Goal: Transaction & Acquisition: Purchase product/service

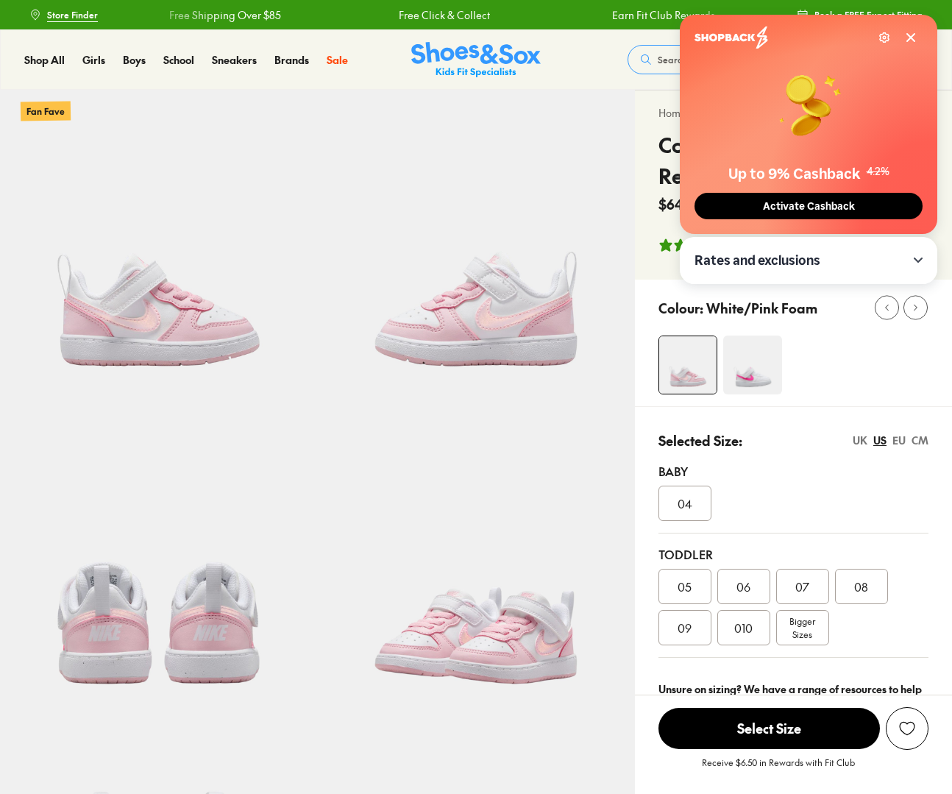
select select "*"
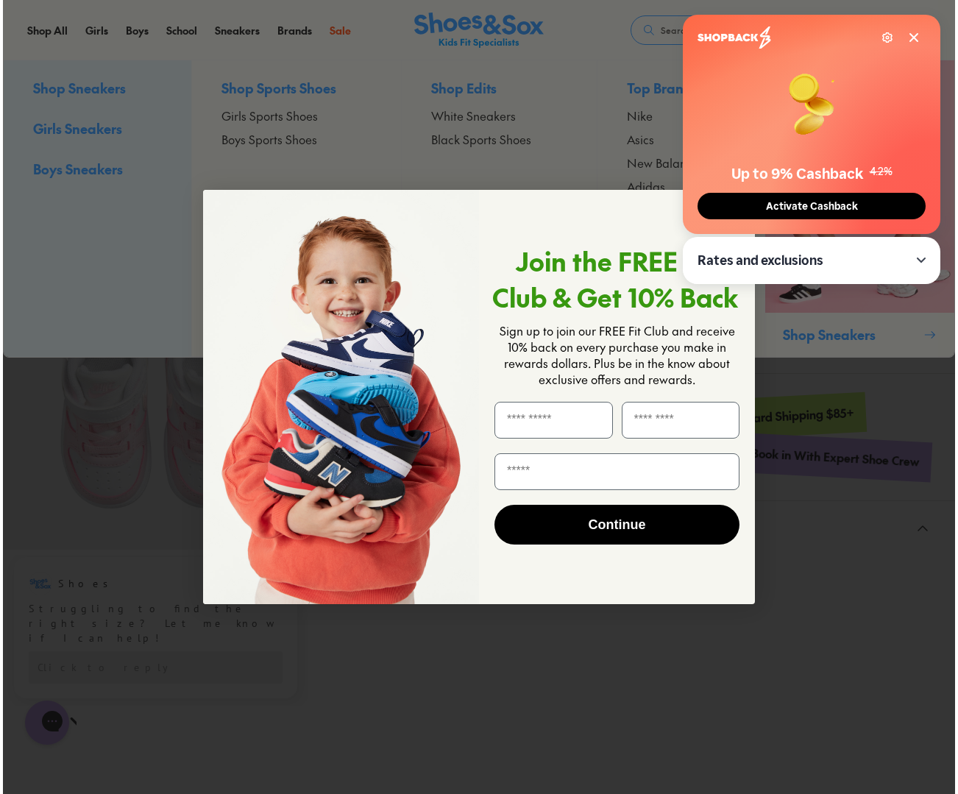
scroll to position [494, 0]
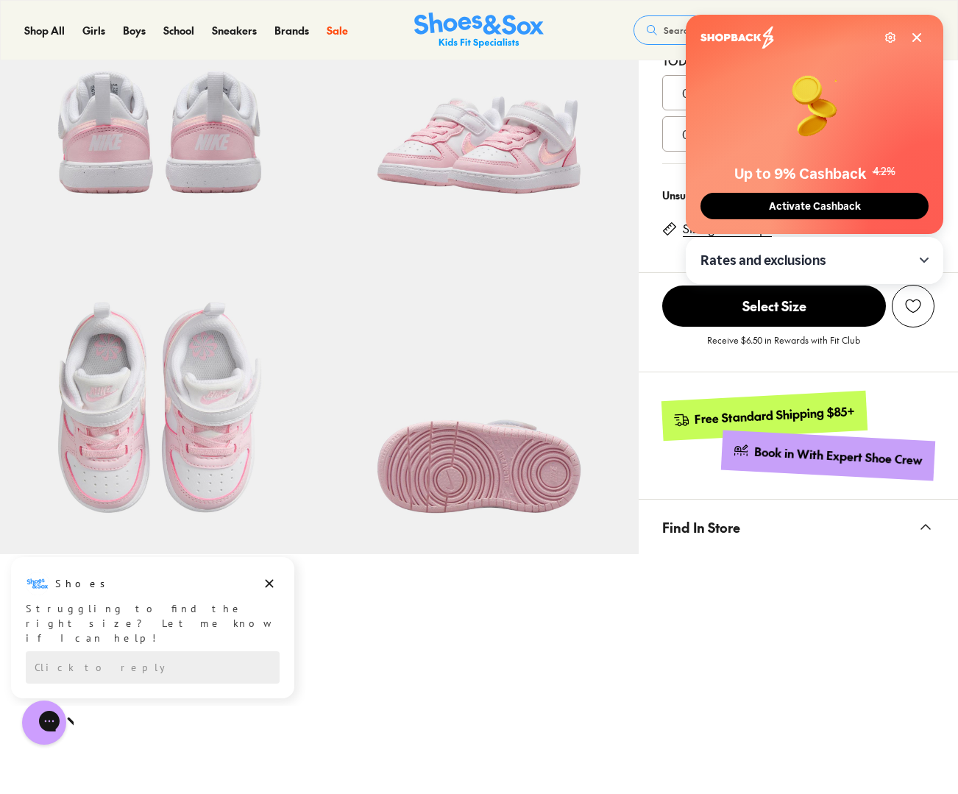
click at [916, 34] on icon at bounding box center [917, 38] width 12 height 12
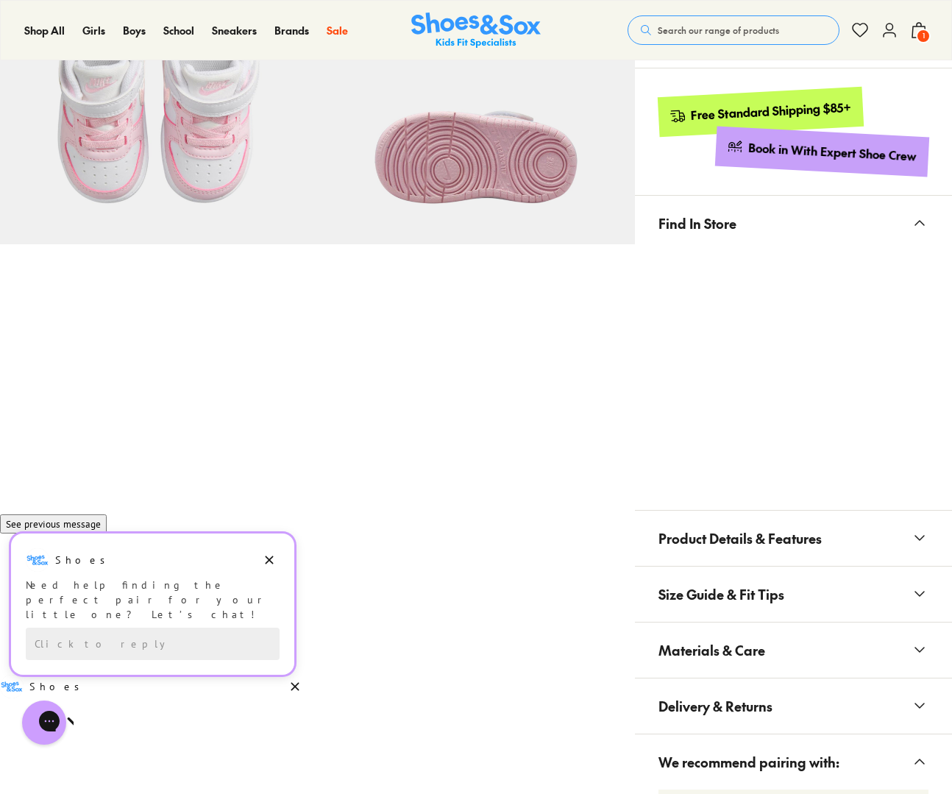
scroll to position [305, 0]
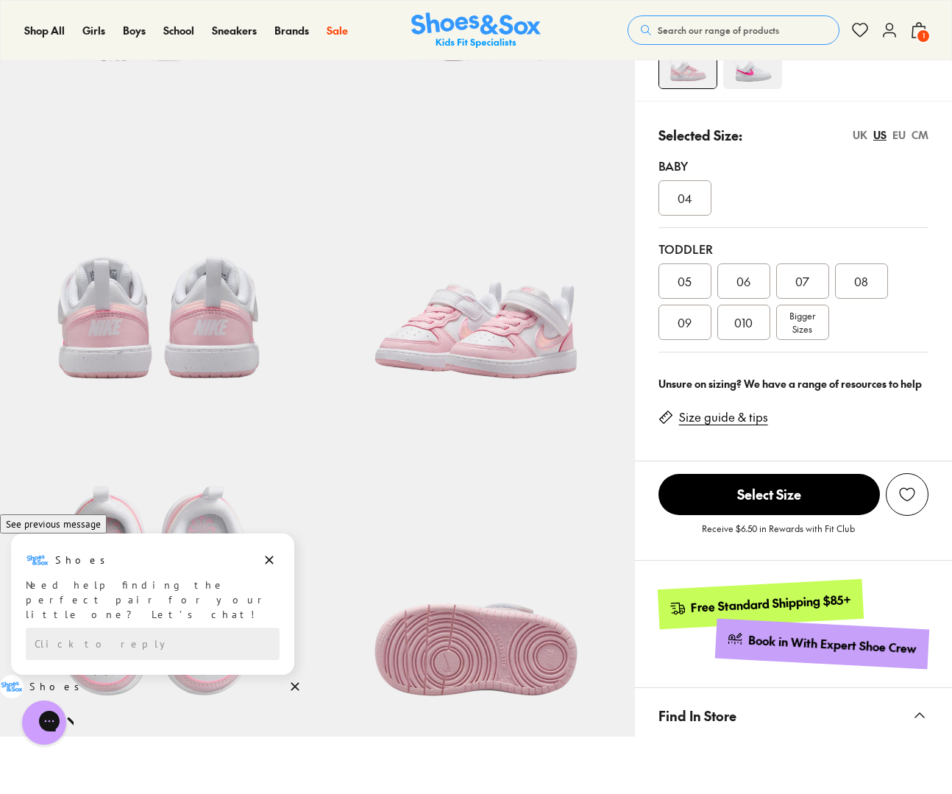
click at [421, 19] on img at bounding box center [476, 31] width 130 height 36
click at [422, 19] on img at bounding box center [476, 31] width 130 height 36
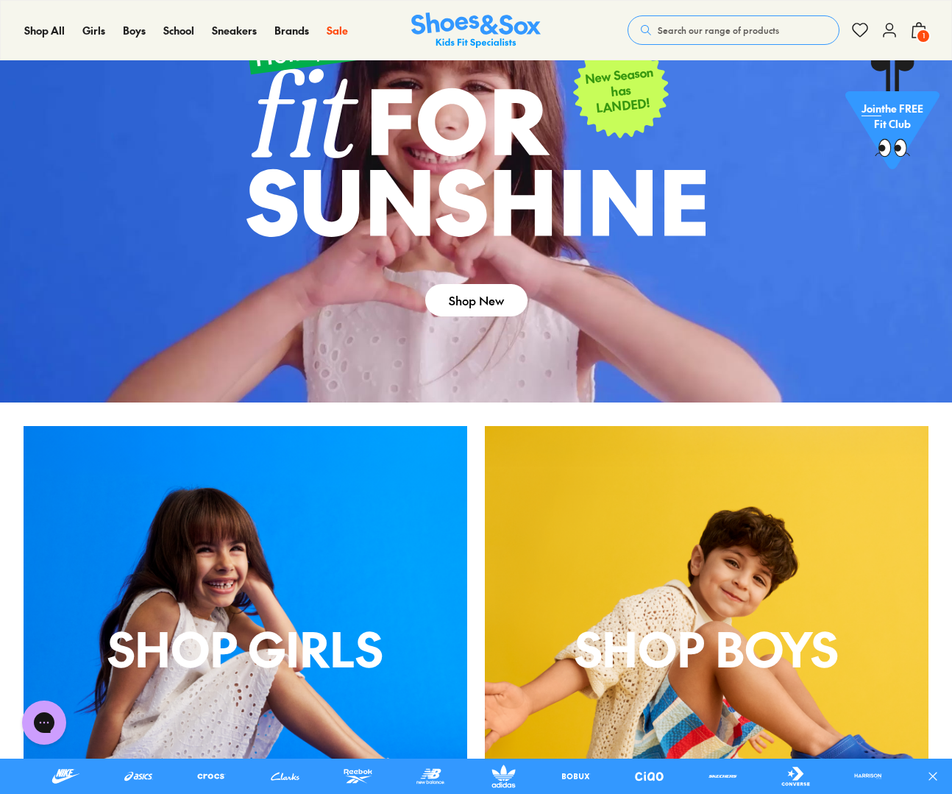
scroll to position [90, 0]
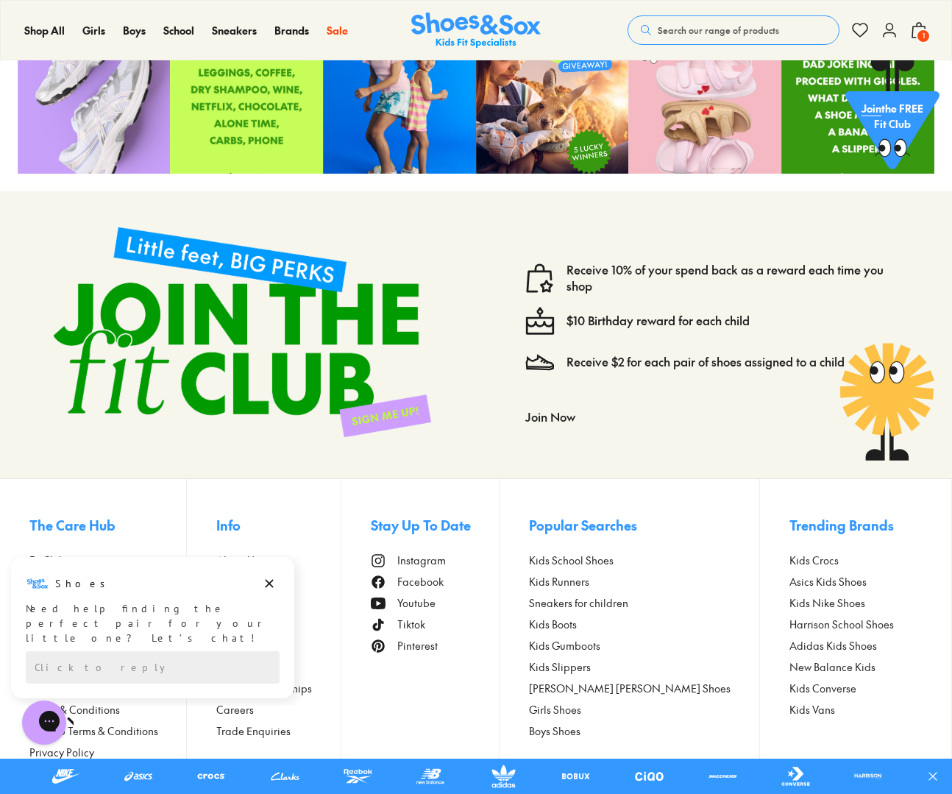
scroll to position [4617, 0]
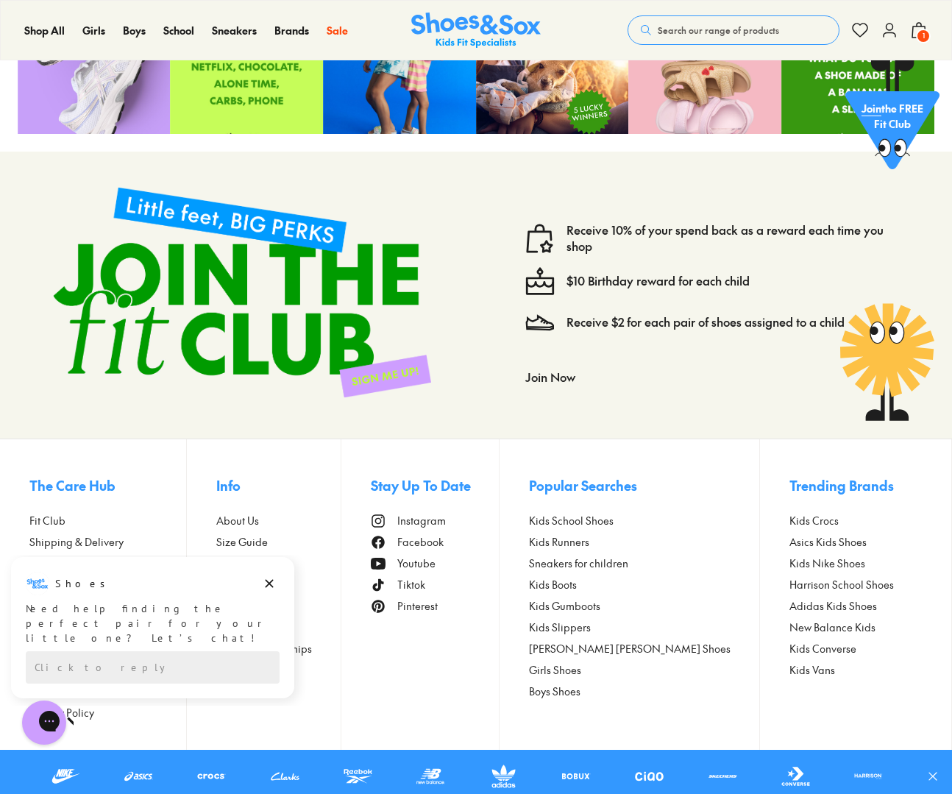
click at [921, 29] on span "1" at bounding box center [923, 36] width 15 height 15
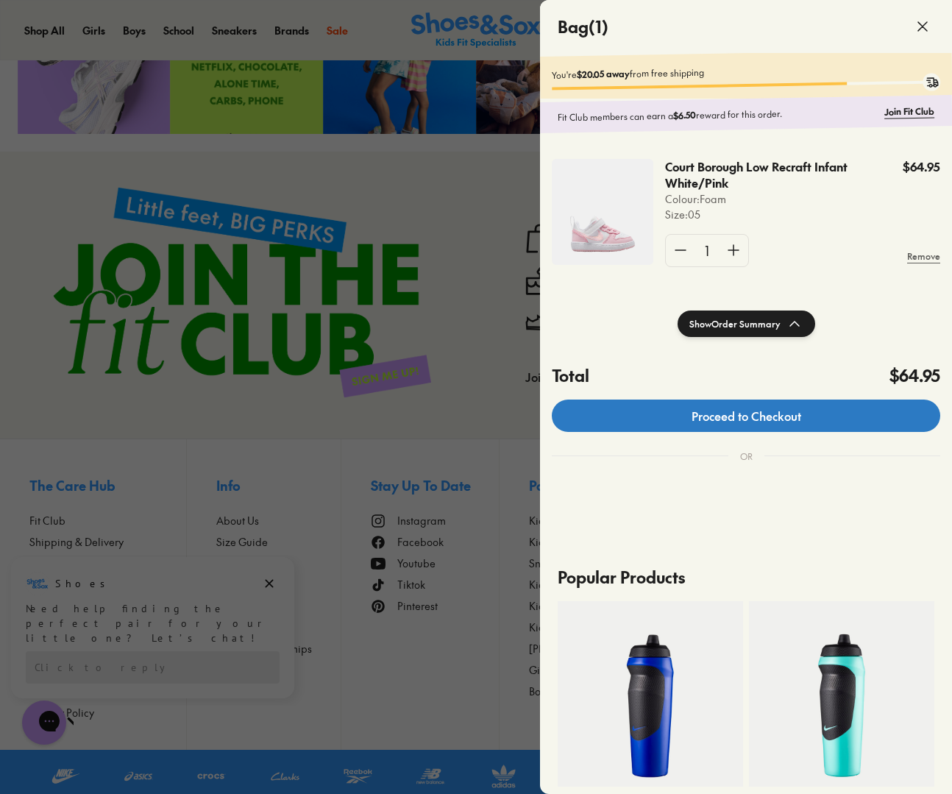
click at [715, 412] on link "Proceed to Checkout" at bounding box center [746, 416] width 389 height 32
